Goal: Task Accomplishment & Management: Manage account settings

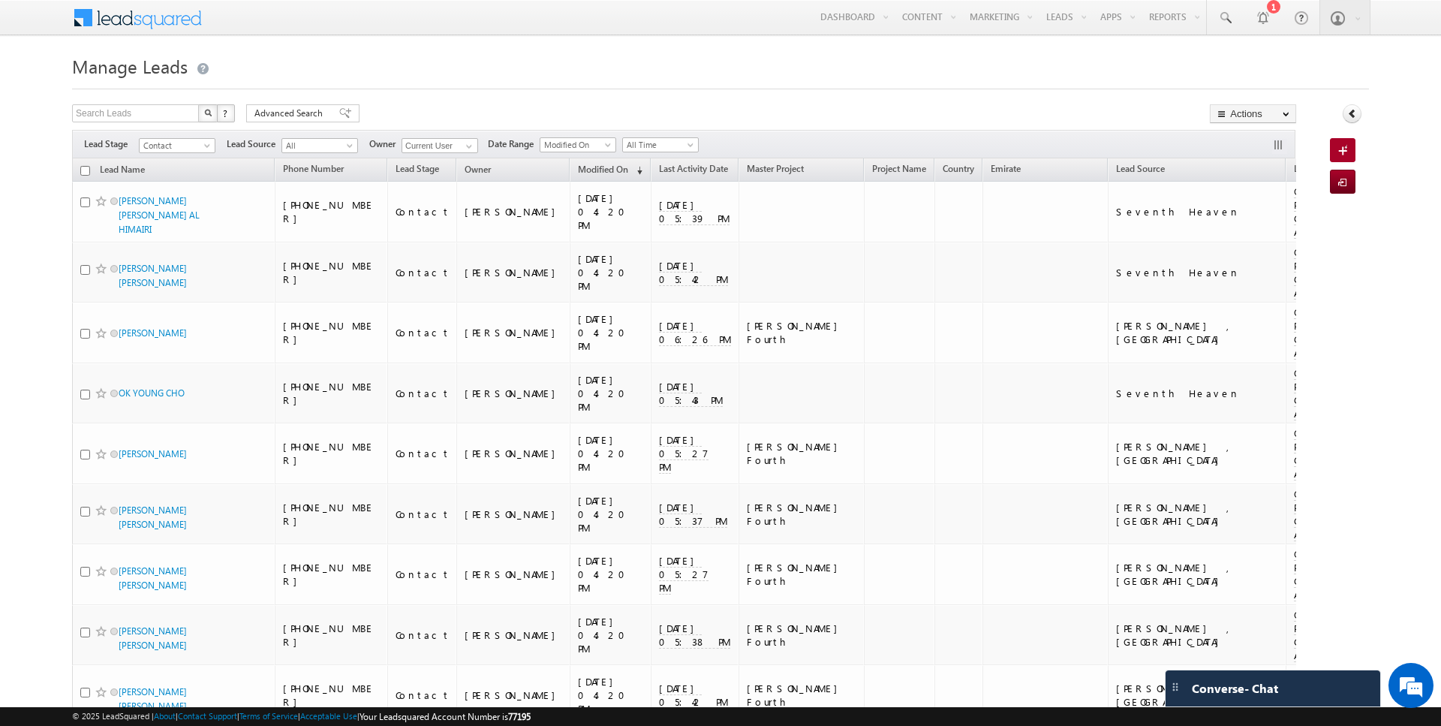
click at [1001, 89] on div at bounding box center [720, 85] width 1297 height 10
click at [874, 88] on div at bounding box center [720, 85] width 1297 height 10
